Goal: Find contact information: Find contact information

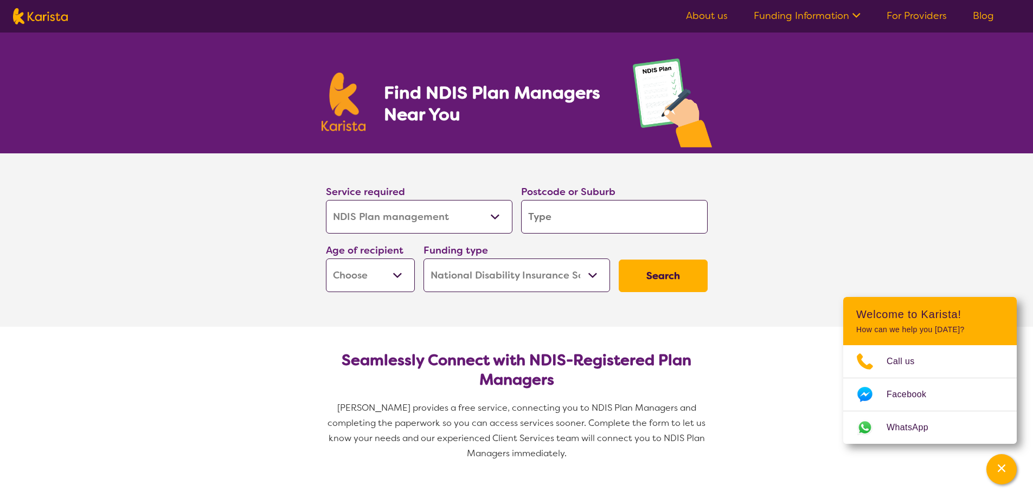
select select "NDIS Plan management"
select select "NDIS"
select select "NDIS Plan management"
select select "NDIS"
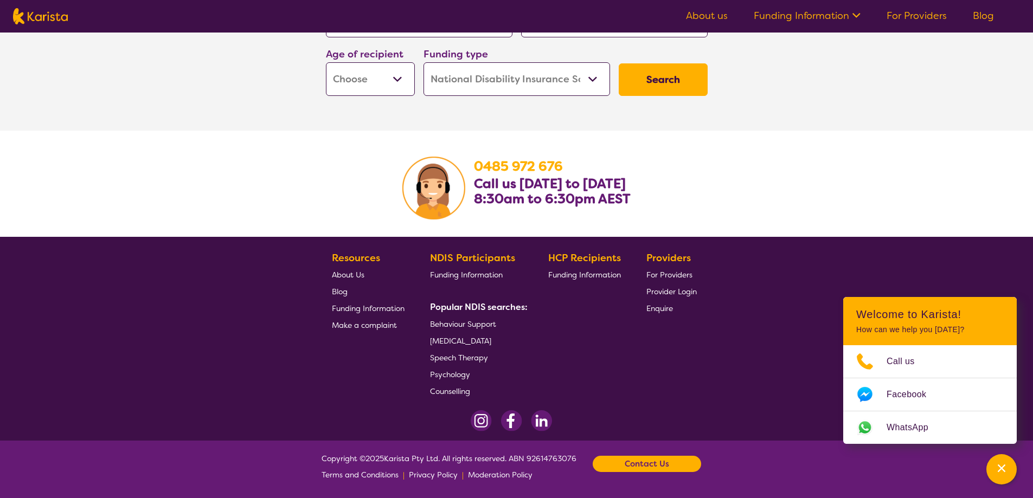
click at [646, 465] on b "Contact Us" at bounding box center [647, 464] width 44 height 16
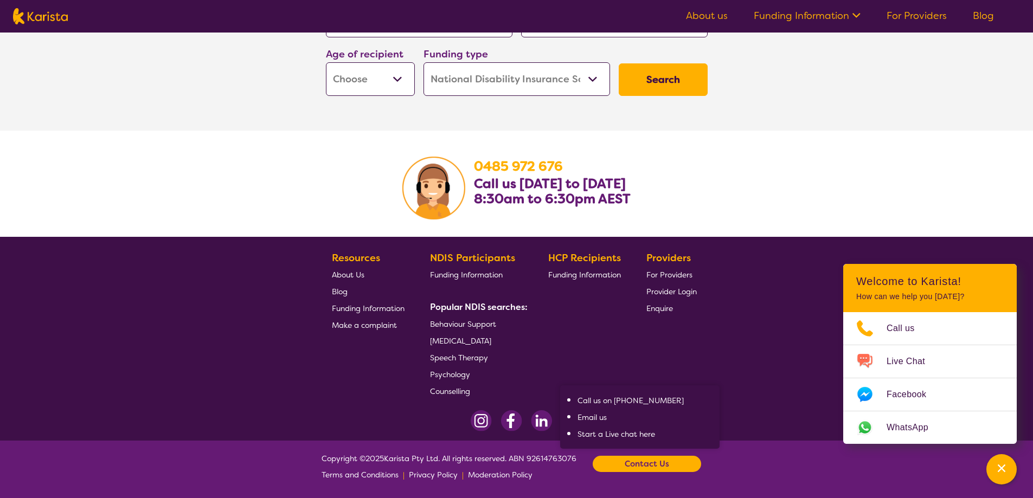
click at [643, 398] on link "Call us on [PHONE_NUMBER]" at bounding box center [631, 401] width 106 height 10
drag, startPoint x: 682, startPoint y: 395, endPoint x: 618, endPoint y: 395, distance: 64.5
click at [618, 395] on span "Call us on [PHONE_NUMBER]" at bounding box center [646, 401] width 136 height 16
copy link "0485 972 676"
click at [658, 289] on span "Provider Login" at bounding box center [671, 292] width 50 height 10
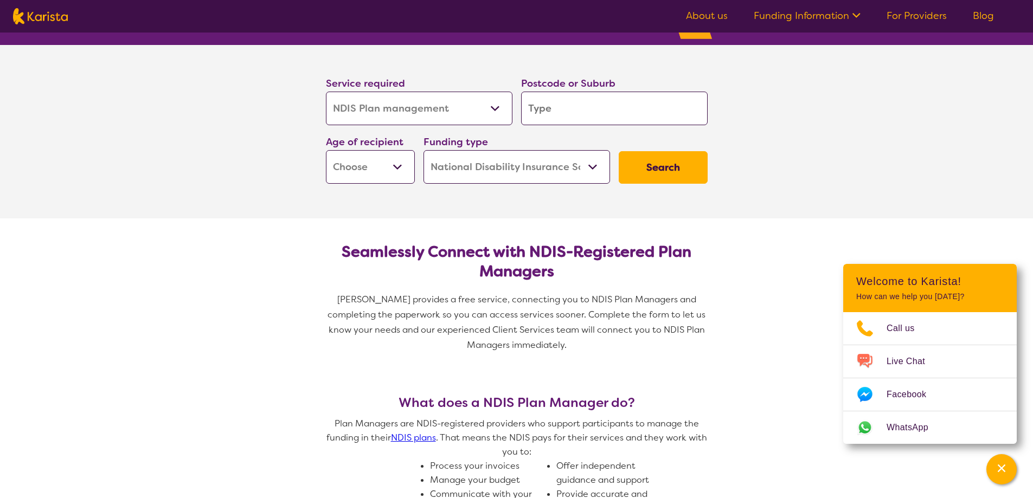
scroll to position [0, 0]
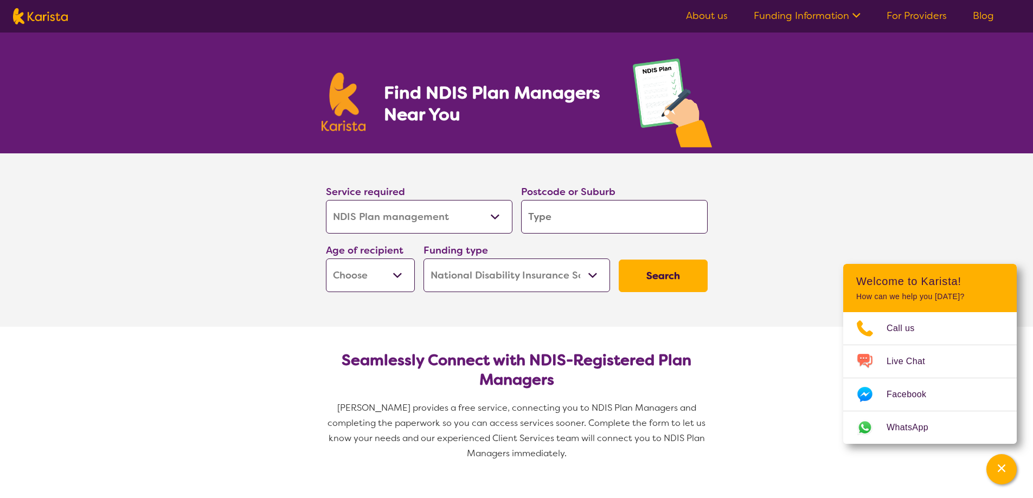
click at [976, 16] on link "Blog" at bounding box center [983, 15] width 21 height 13
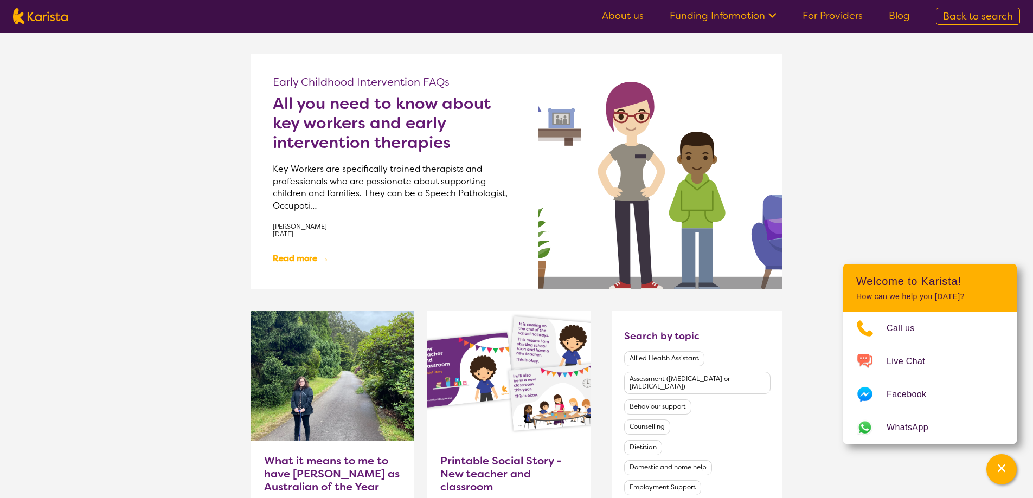
scroll to position [380, 0]
